Goal: Register for event/course

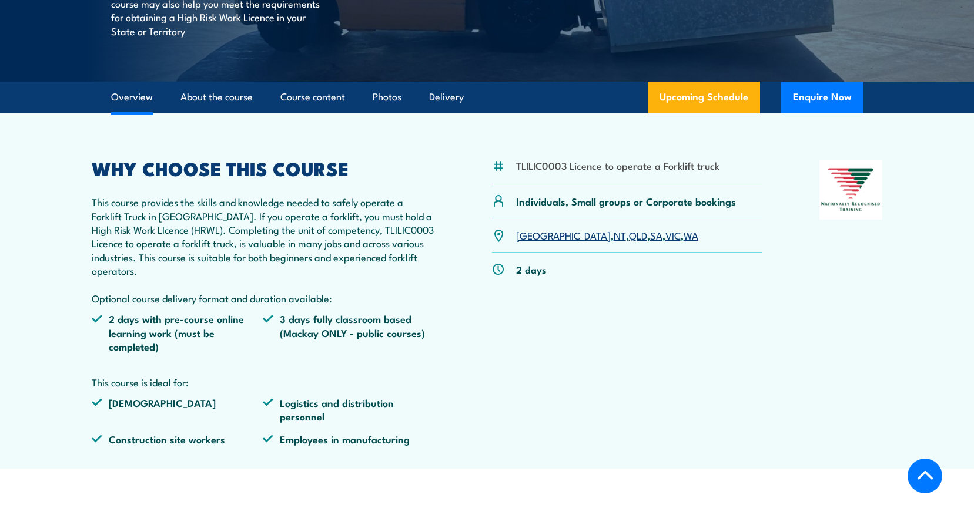
scroll to position [294, 0]
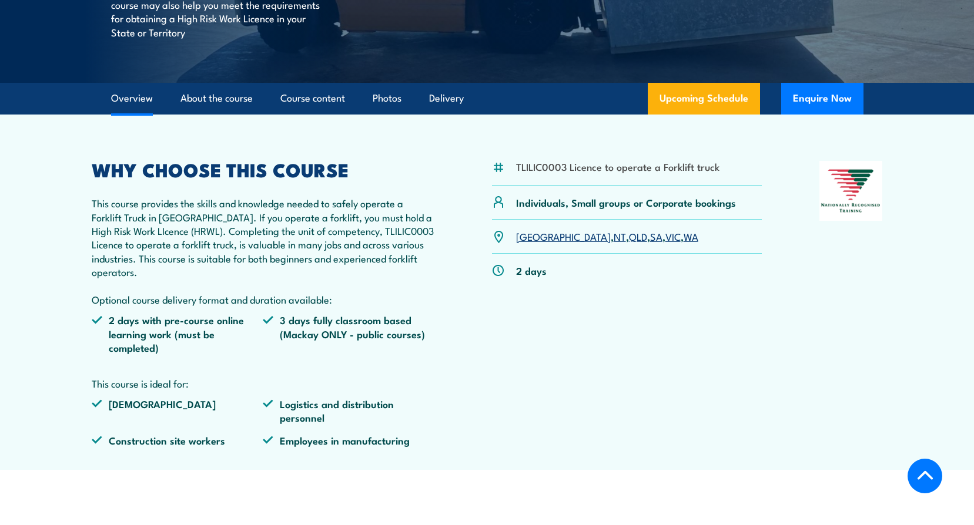
click at [629, 238] on link "QLD" at bounding box center [638, 236] width 18 height 14
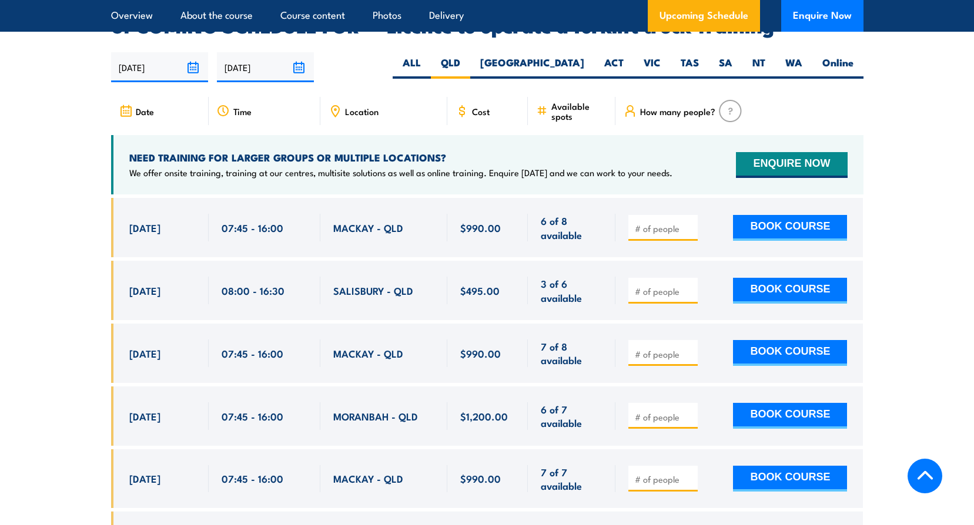
scroll to position [1966, 0]
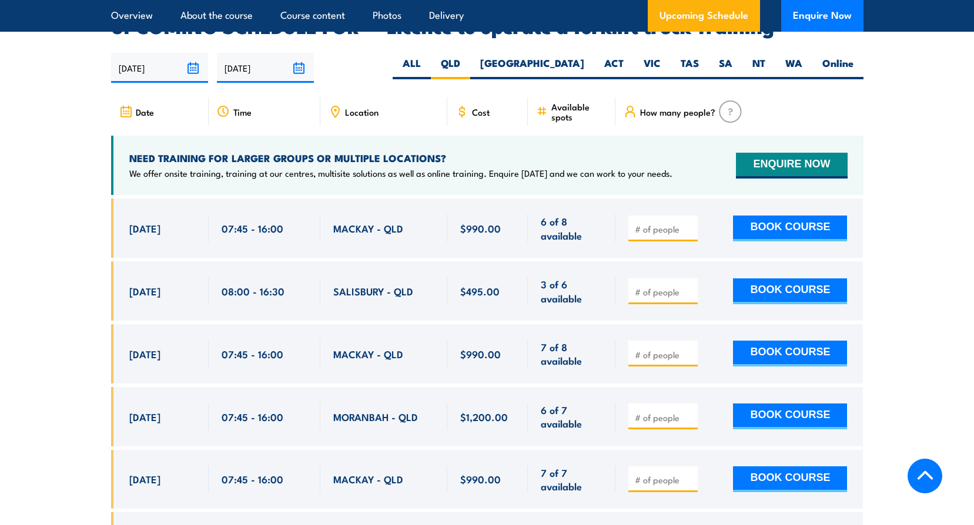
click at [369, 101] on div "Location" at bounding box center [383, 112] width 127 height 28
click at [355, 107] on span "Location" at bounding box center [361, 112] width 33 height 10
click at [337, 105] on icon at bounding box center [334, 111] width 13 height 13
click at [355, 107] on span "Location" at bounding box center [361, 112] width 33 height 10
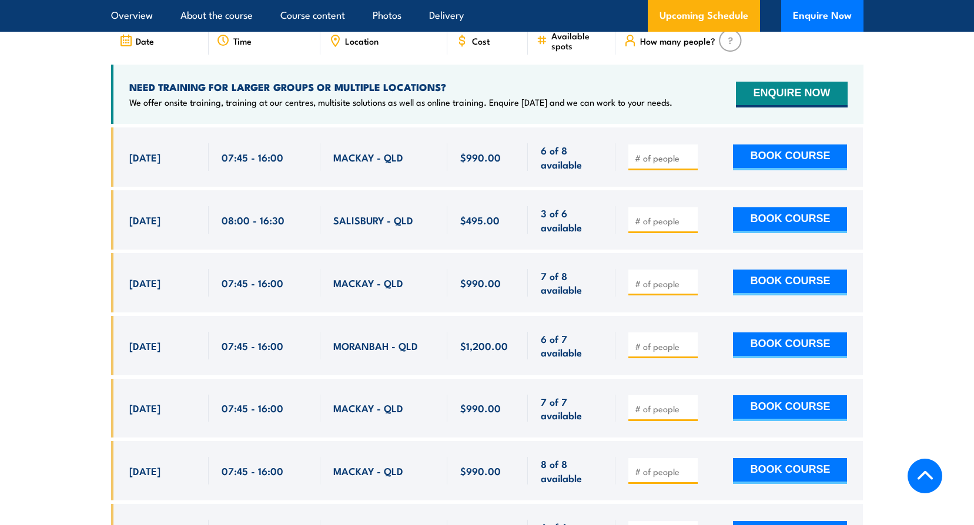
scroll to position [2201, 0]
